Goal: Information Seeking & Learning: Learn about a topic

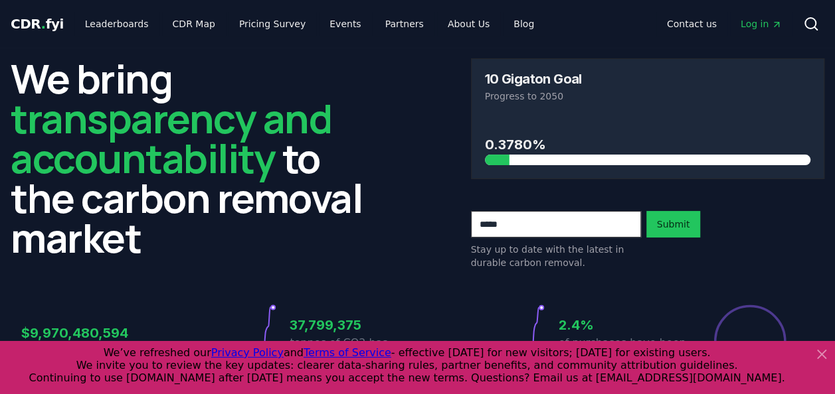
click at [347, 189] on h2 "We bring transparency and accountability to the carbon removal market" at bounding box center [188, 157] width 354 height 199
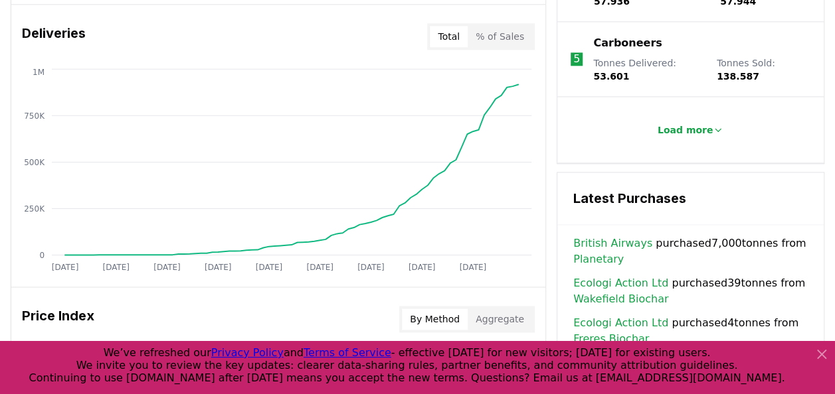
scroll to position [823, 0]
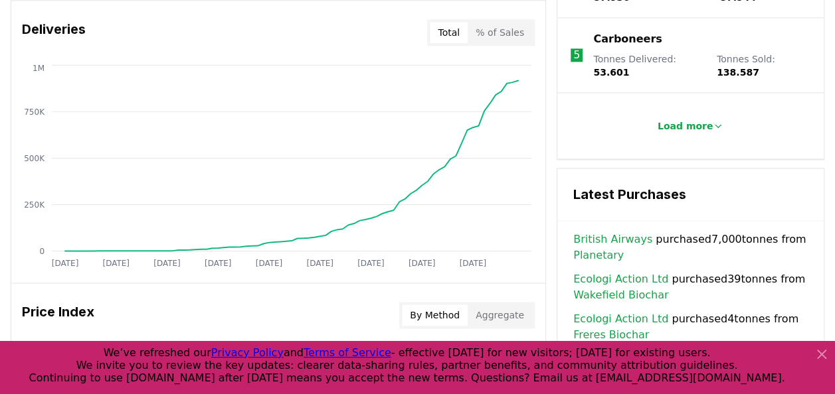
click at [515, 29] on button "% of Sales" at bounding box center [499, 32] width 64 height 21
click at [442, 35] on button "Total" at bounding box center [449, 32] width 38 height 21
click at [497, 307] on button "Aggregate" at bounding box center [499, 315] width 64 height 21
click at [450, 309] on button "By Method" at bounding box center [435, 315] width 66 height 21
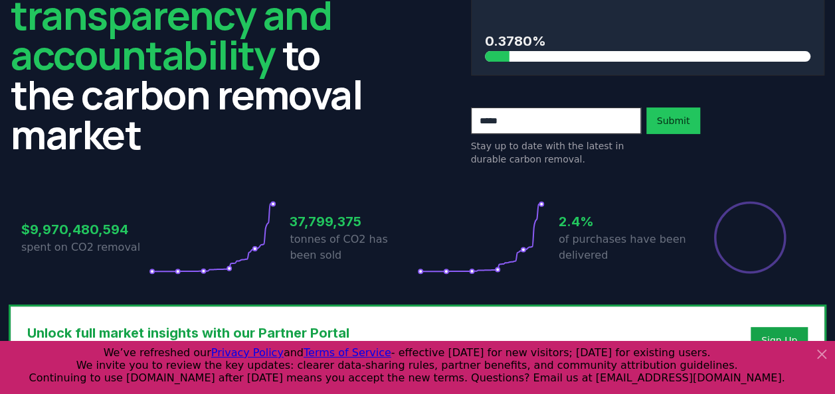
scroll to position [0, 0]
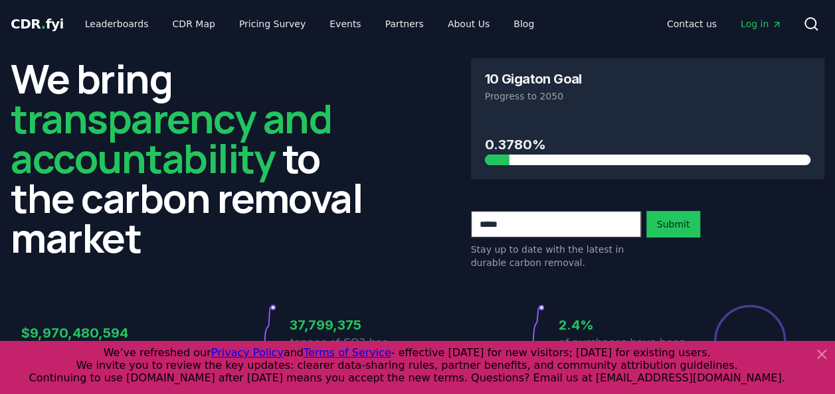
click at [343, 104] on h2 "We bring transparency and accountability to the carbon removal market" at bounding box center [188, 157] width 354 height 199
click at [123, 21] on link "Leaderboards" at bounding box center [116, 24] width 85 height 24
